Goal: Task Accomplishment & Management: Use online tool/utility

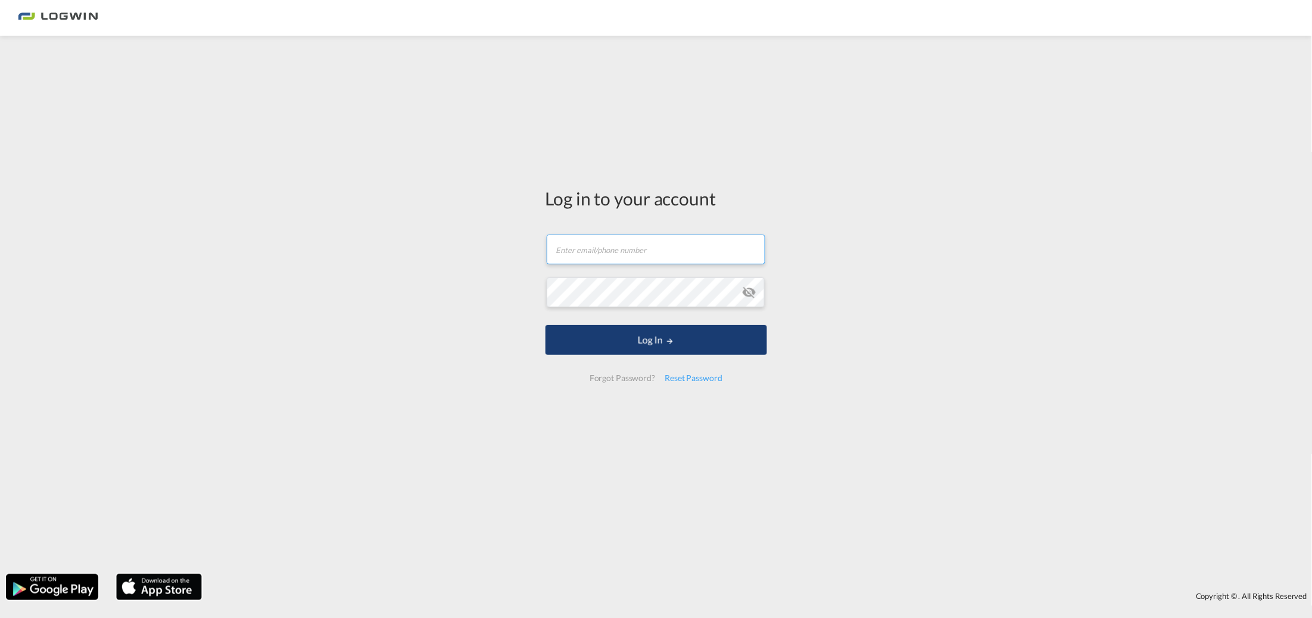
type input "[PERSON_NAME][EMAIL_ADDRESS][PERSON_NAME][DOMAIN_NAME]"
click at [638, 342] on button "Log In" at bounding box center [656, 340] width 222 height 30
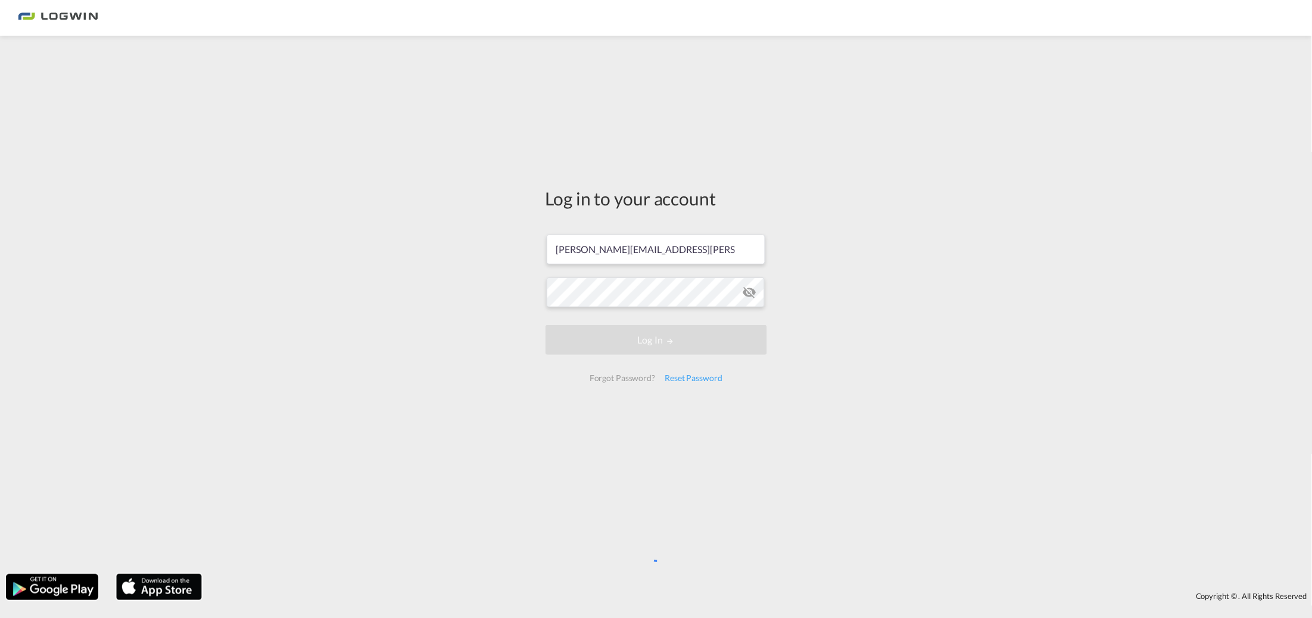
click at [407, 333] on div "Log in to your account [PERSON_NAME][EMAIL_ADDRESS][PERSON_NAME][DOMAIN_NAME] L…" at bounding box center [656, 305] width 1312 height 526
